Goal: Information Seeking & Learning: Learn about a topic

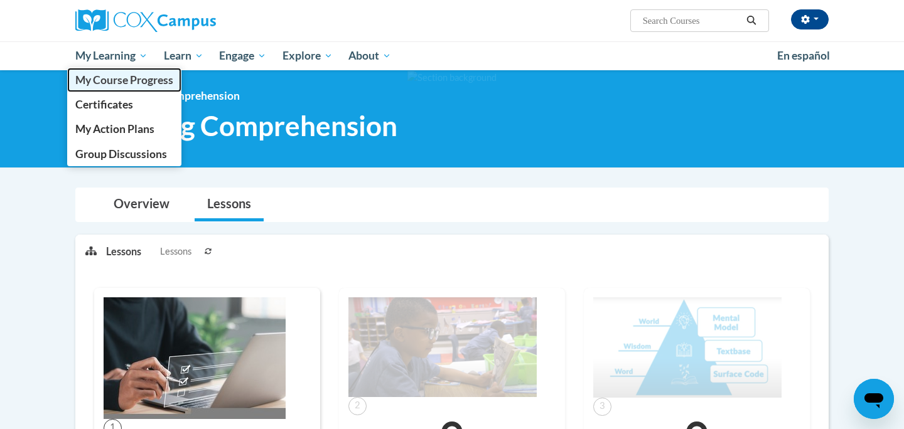
click at [91, 85] on span "My Course Progress" at bounding box center [124, 79] width 98 height 13
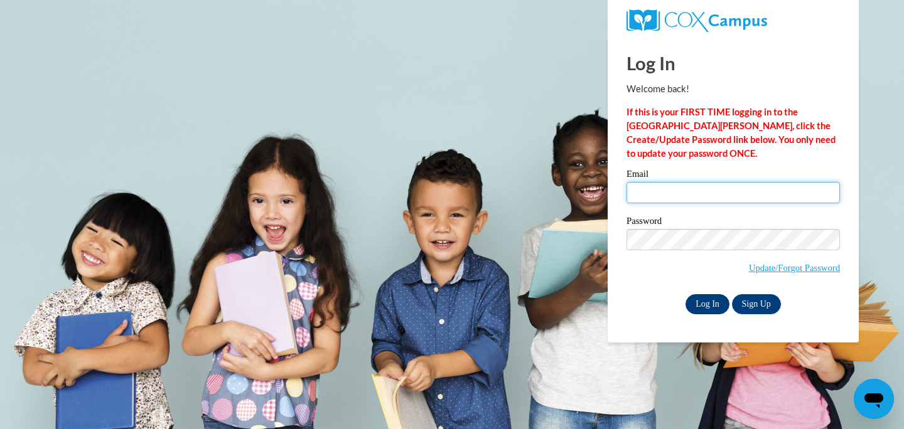
type input "shopp@sasd.net"
click at [702, 304] on input "Log In" at bounding box center [707, 304] width 44 height 20
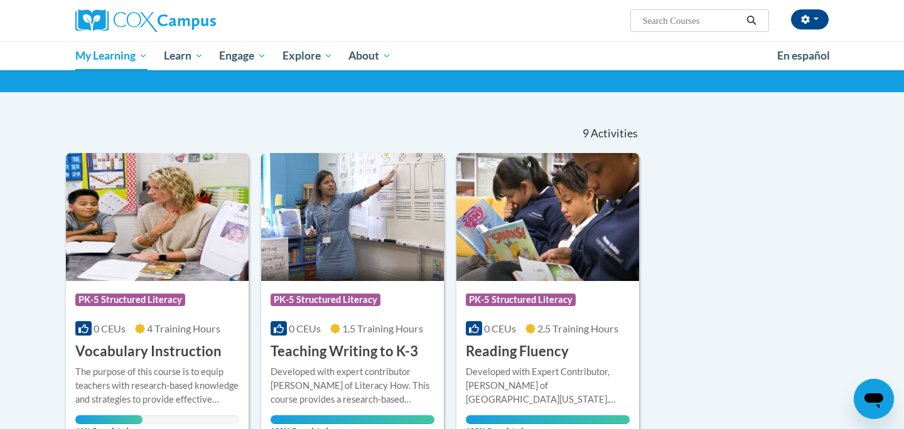
scroll to position [251, 0]
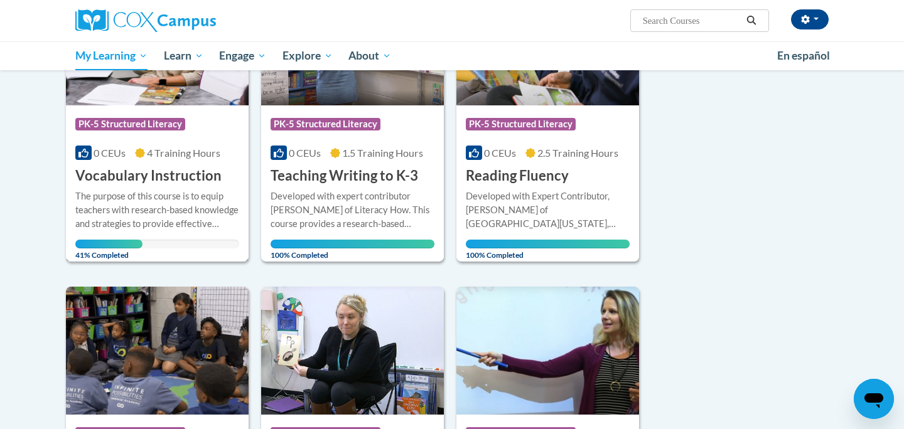
click at [164, 134] on div "Course Category: PK-5 Structured Literacy" at bounding box center [157, 126] width 164 height 28
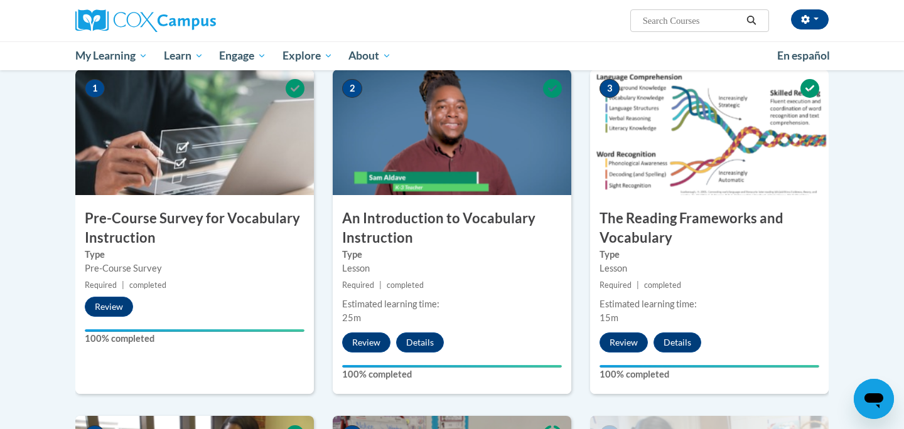
scroll to position [255, 0]
